Goal: Task Accomplishment & Management: Manage account settings

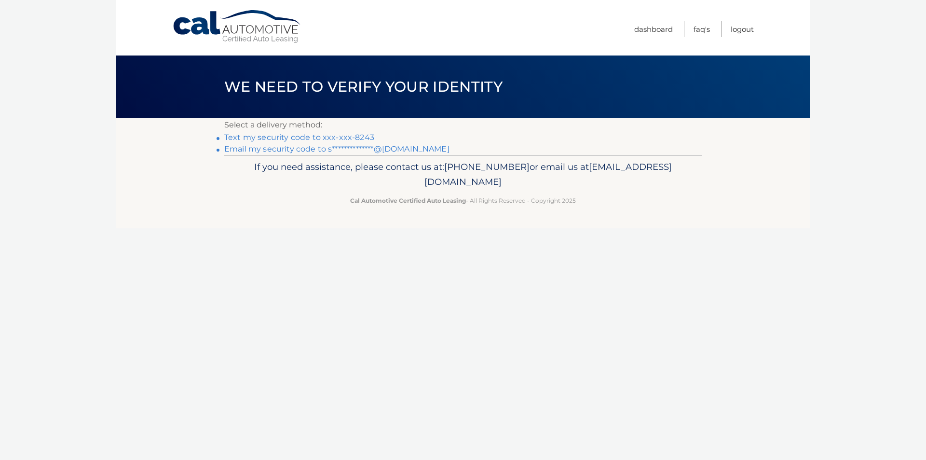
click at [337, 137] on link "Text my security code to xxx-xxx-8243" at bounding box center [299, 137] width 150 height 9
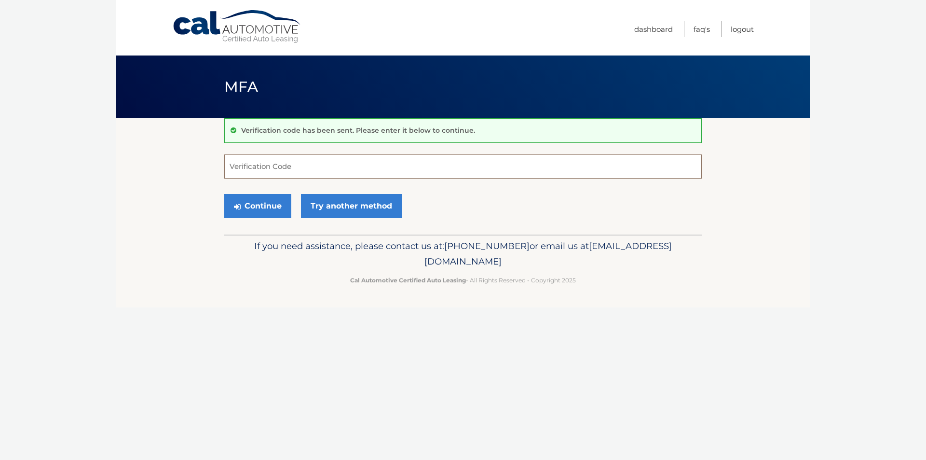
click at [320, 167] on input "Verification Code" at bounding box center [463, 166] width 478 height 24
type input "259469"
click at [270, 203] on button "Continue" at bounding box center [257, 206] width 67 height 24
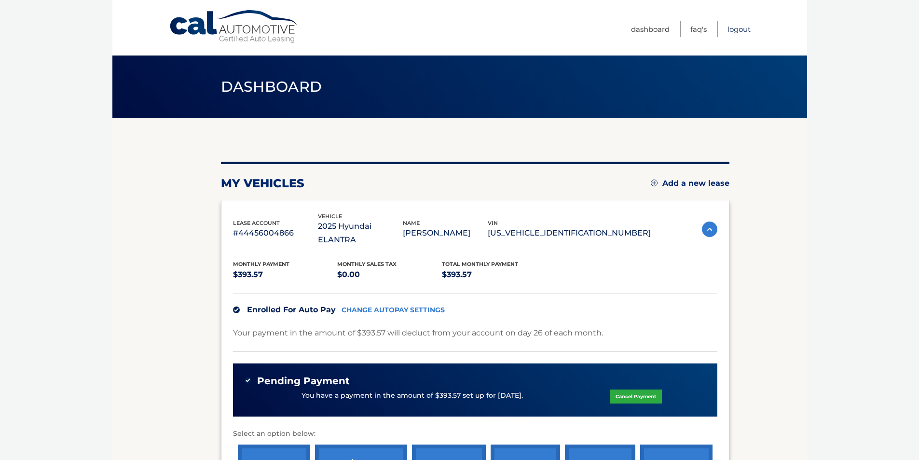
click at [736, 30] on link "Logout" at bounding box center [738, 29] width 23 height 16
